Goal: Register for event/course

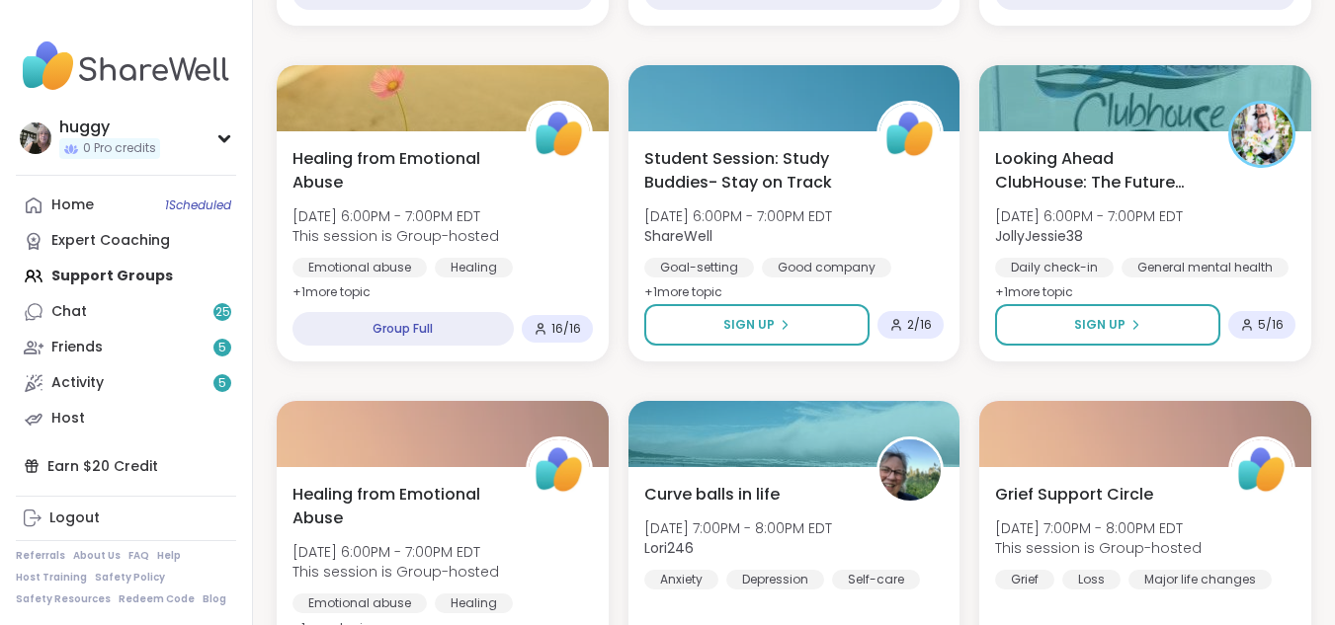
scroll to position [507, 0]
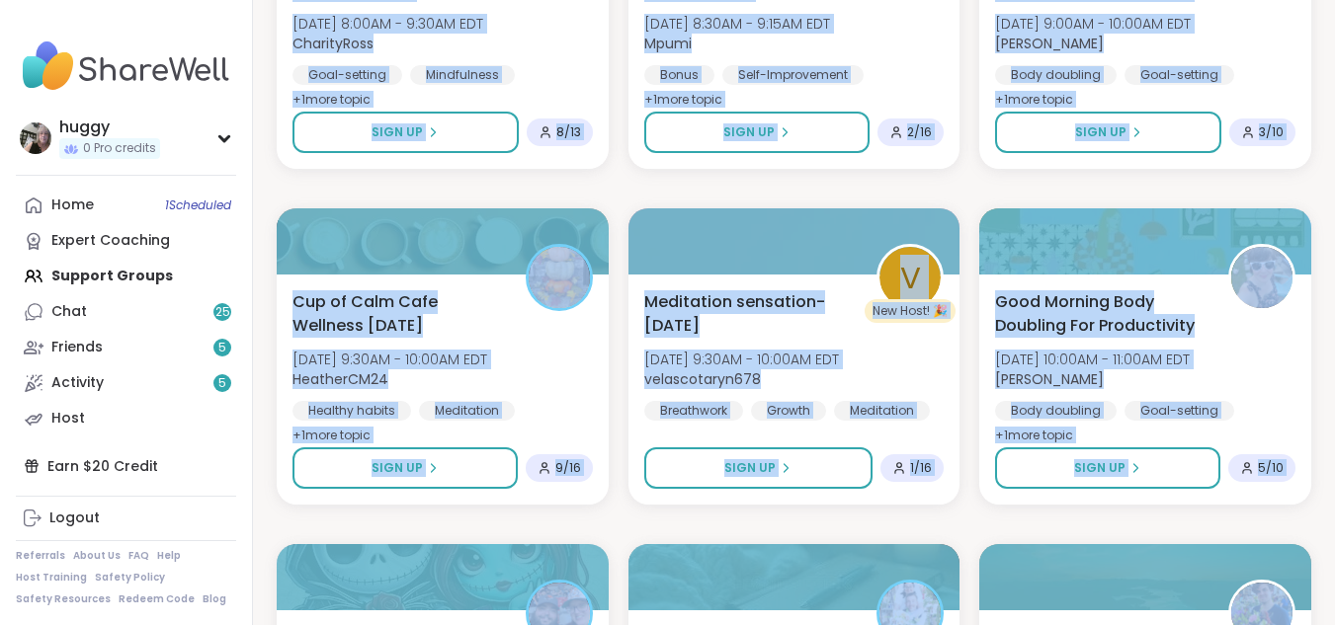
scroll to position [3257, 0]
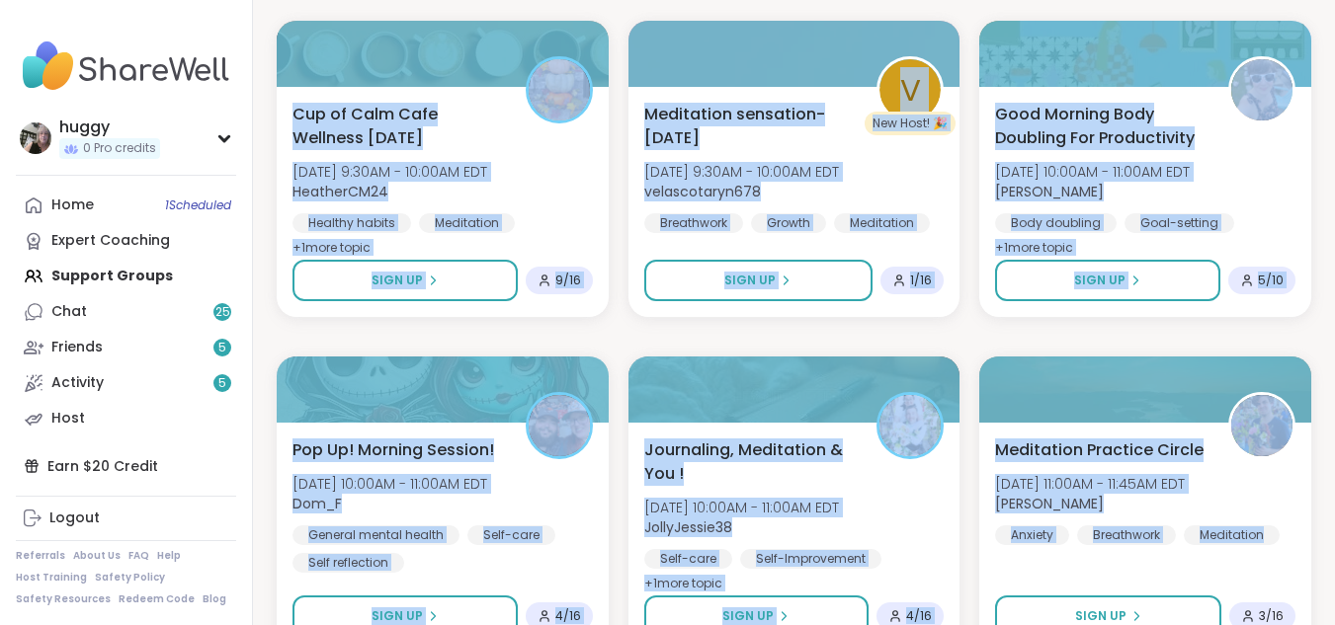
drag, startPoint x: 1324, startPoint y: 528, endPoint x: 1334, endPoint y: 404, distance: 123.9
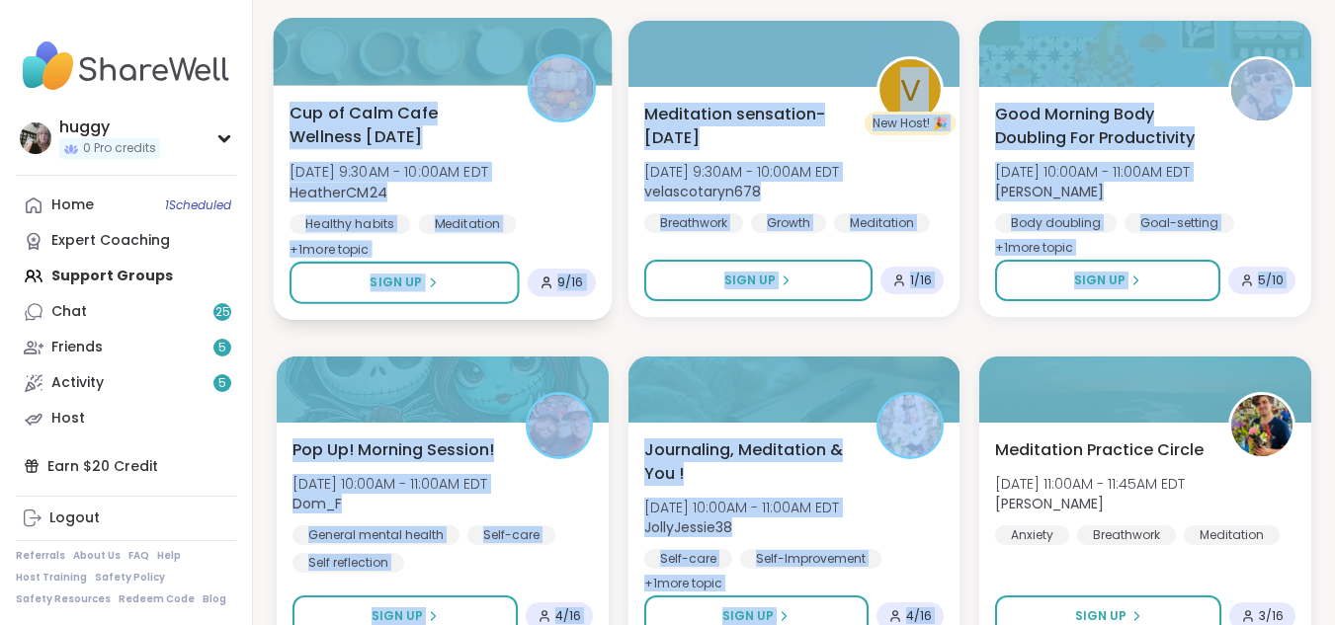
click at [505, 95] on div "Cup of Calm Cafe Wellness [DATE] [DATE] 9:30AM - 10:00AM EDT HeatherCM24 Health…" at bounding box center [443, 202] width 338 height 235
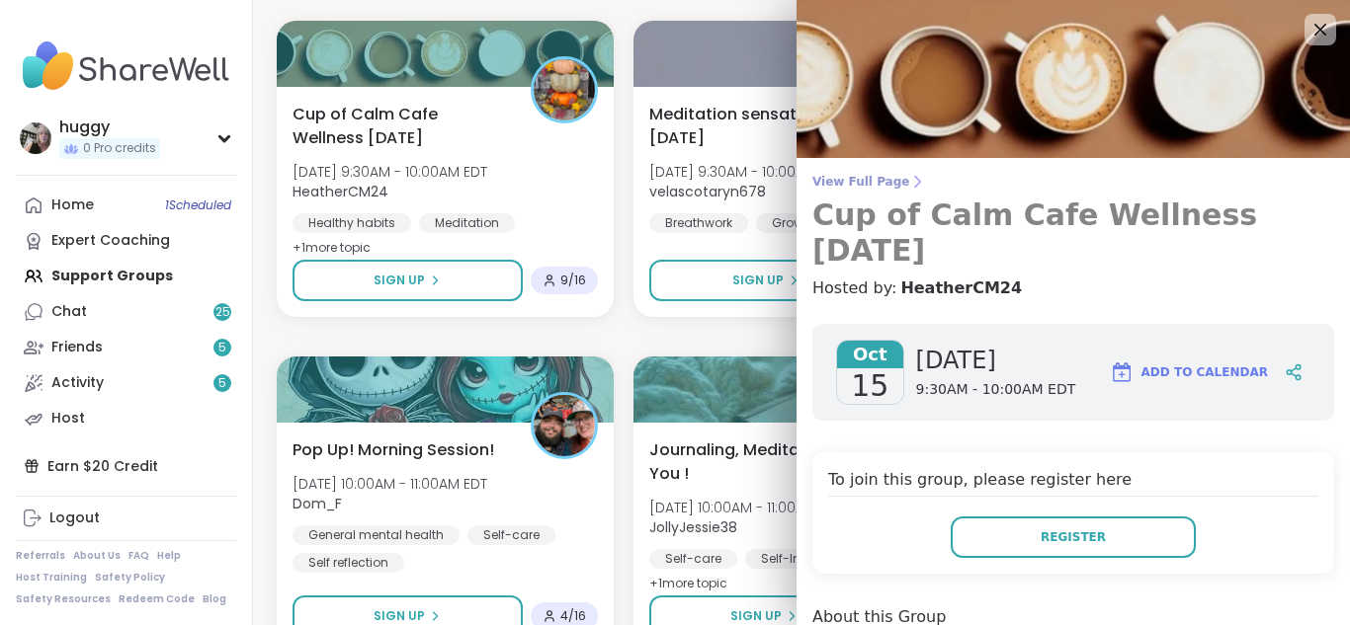
click at [1152, 218] on h3 "Cup of Calm Cafe Wellness [DATE]" at bounding box center [1073, 233] width 522 height 71
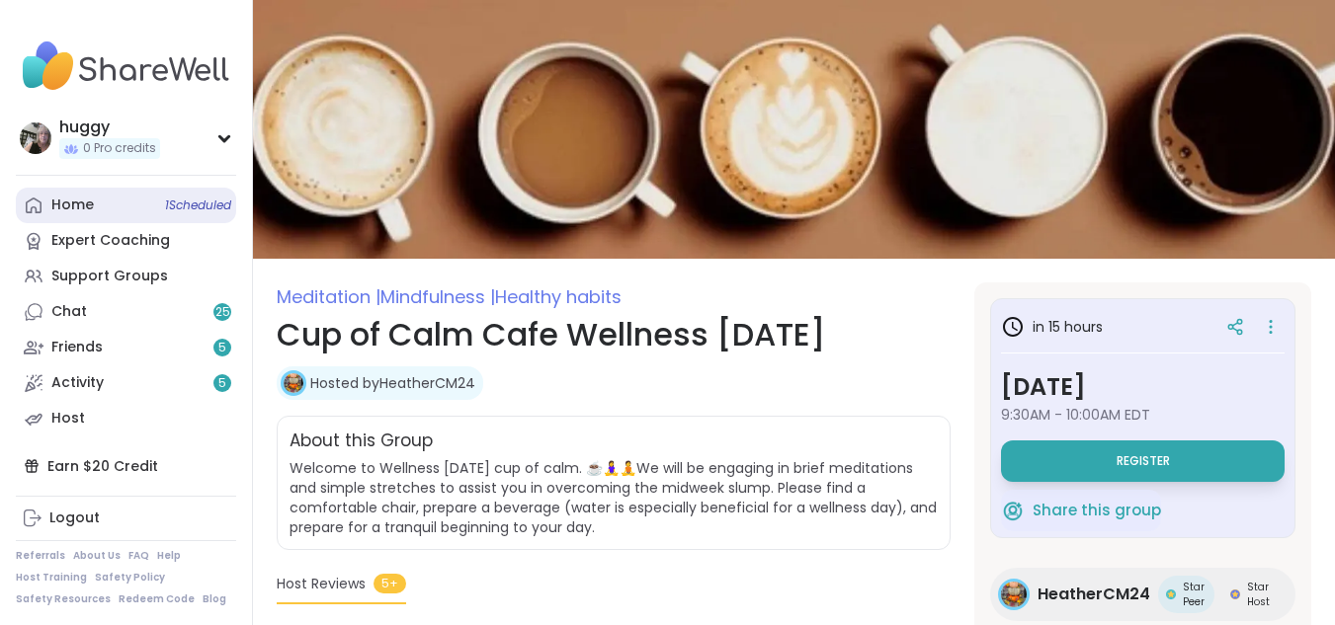
click at [197, 199] on span "1 Scheduled" at bounding box center [198, 206] width 66 height 16
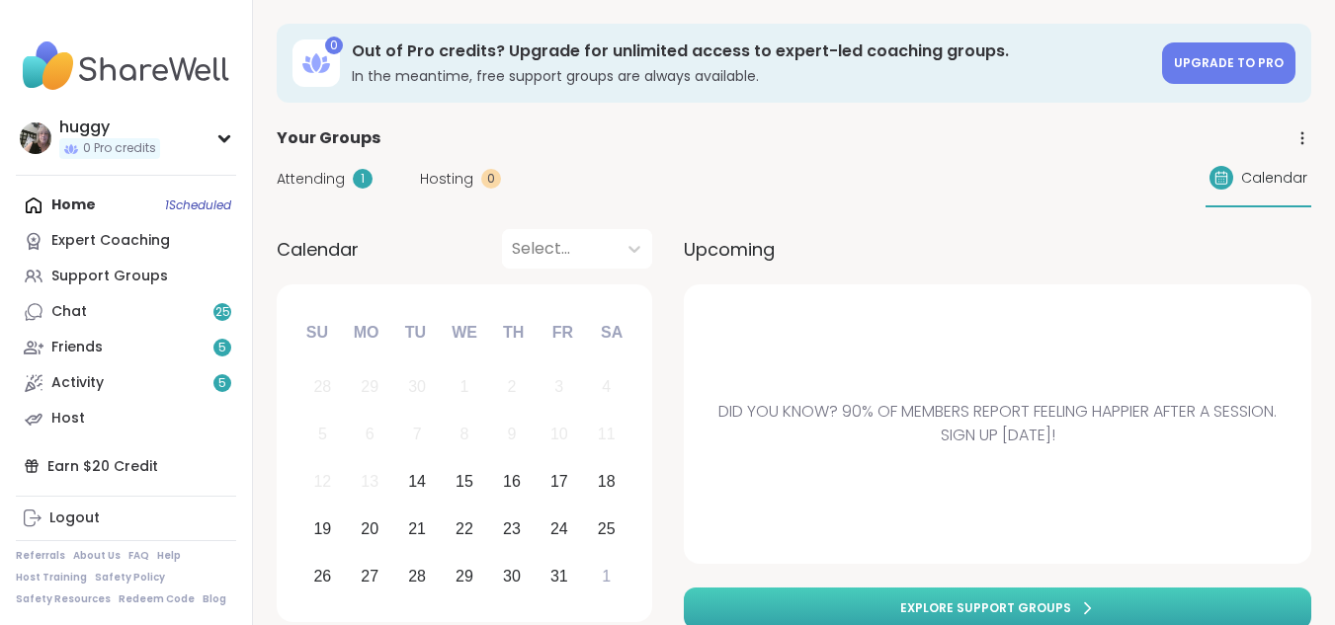
click at [945, 600] on span "Explore support groups" at bounding box center [985, 609] width 171 height 18
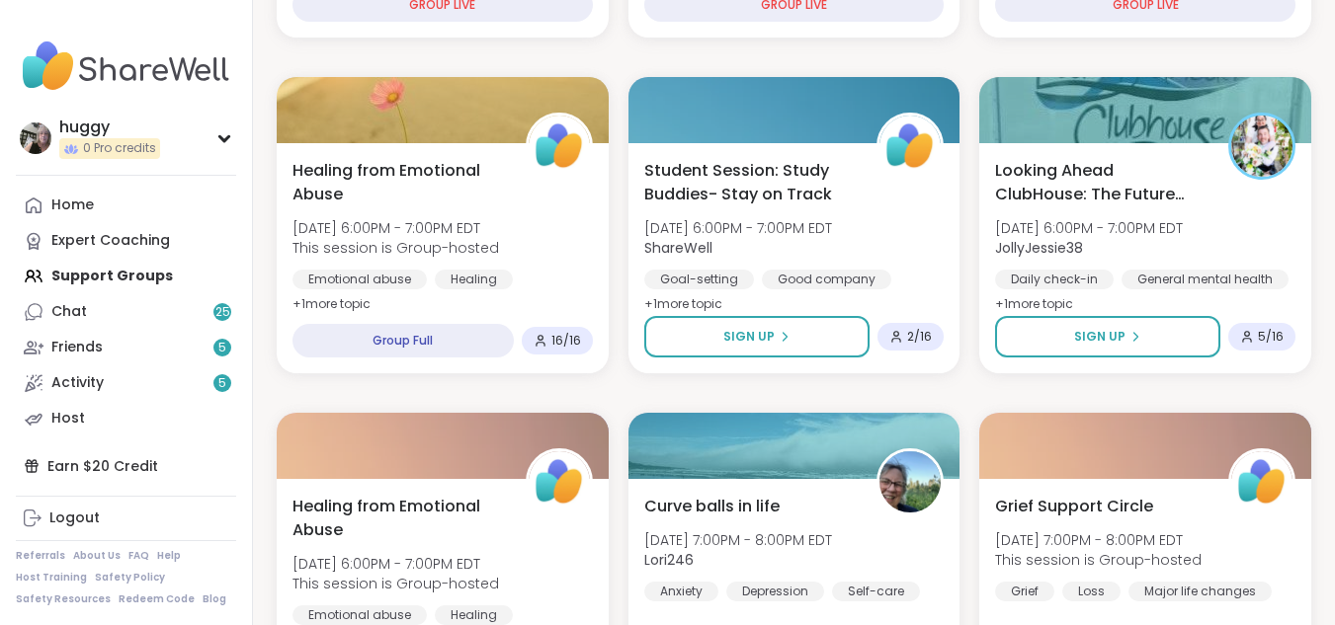
scroll to position [552, 0]
